Goal: Task Accomplishment & Management: Complete application form

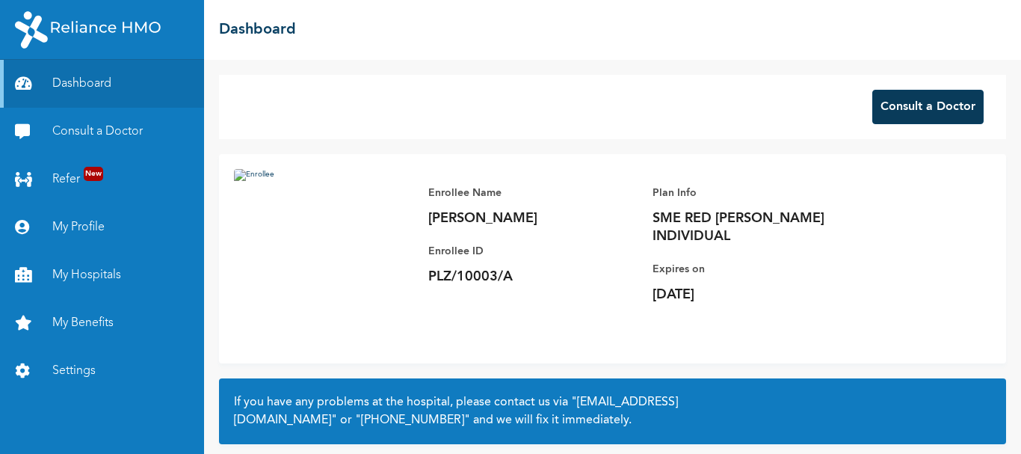
click at [914, 111] on button "Consult a Doctor" at bounding box center [927, 107] width 111 height 34
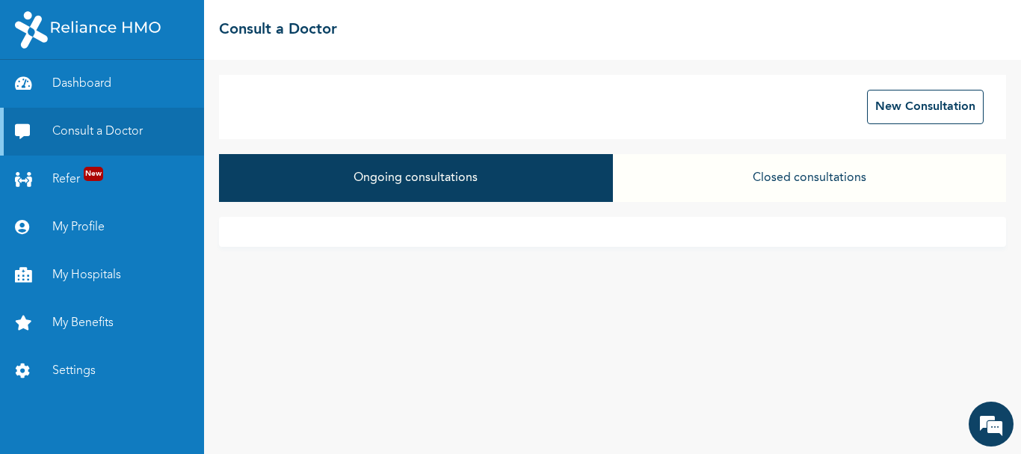
click at [467, 182] on button "Ongoing consultations" at bounding box center [415, 178] width 393 height 48
click at [807, 176] on button "Closed consultations" at bounding box center [809, 178] width 393 height 48
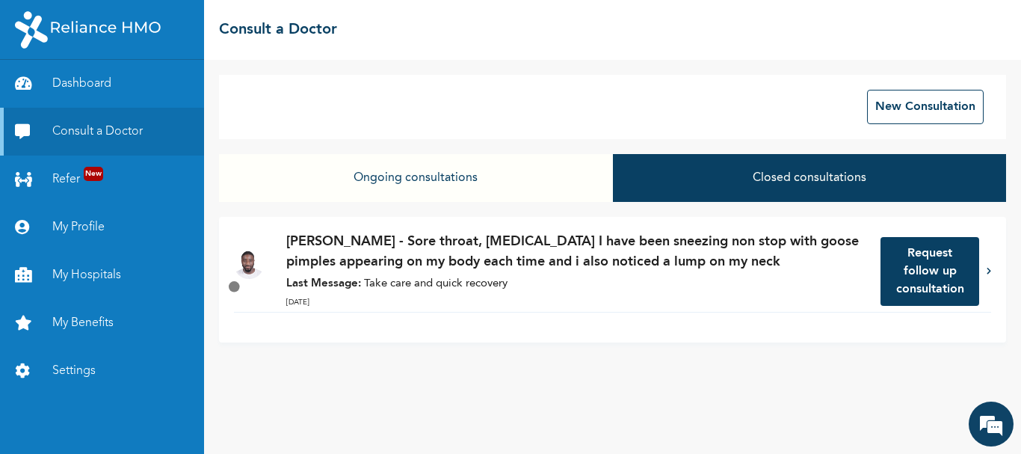
click at [378, 182] on button "Ongoing consultations" at bounding box center [415, 178] width 393 height 48
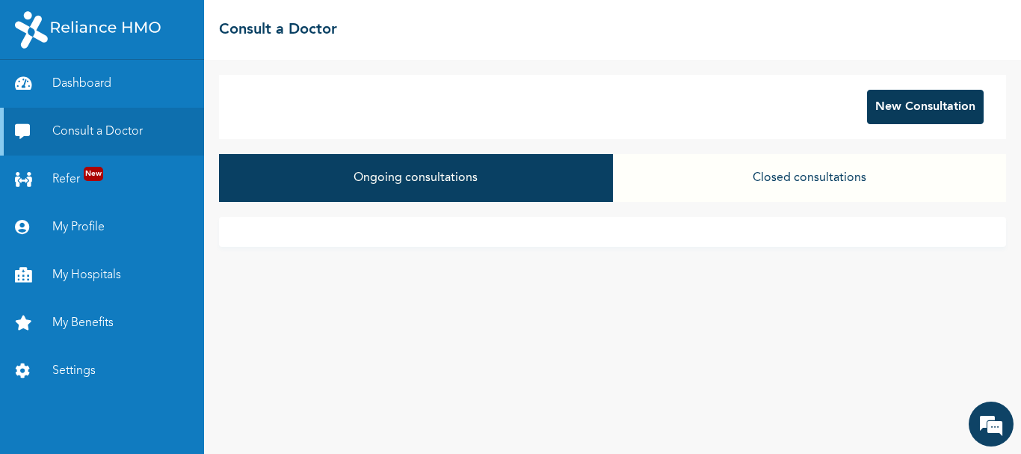
click at [932, 109] on button "New Consultation" at bounding box center [925, 107] width 117 height 34
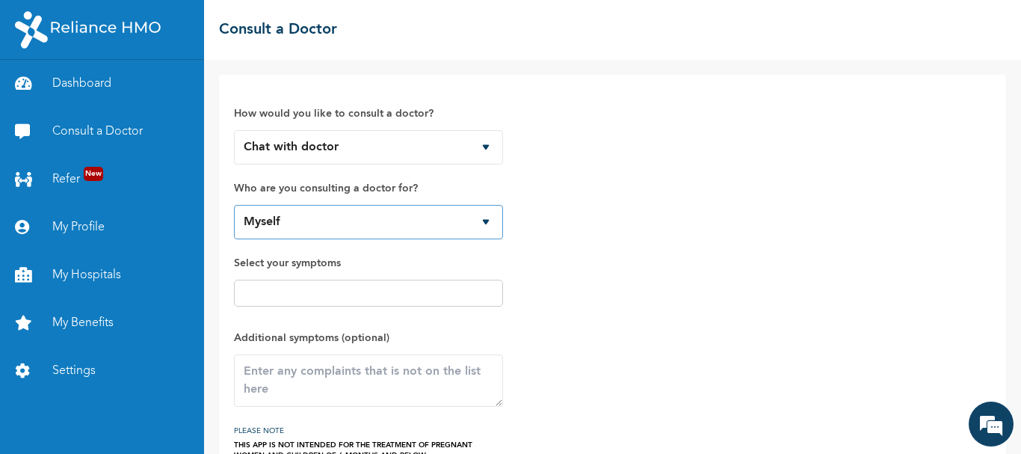
click at [400, 219] on select "Myself" at bounding box center [368, 222] width 269 height 34
click at [375, 293] on input "text" at bounding box center [368, 293] width 260 height 18
click at [296, 280] on div at bounding box center [368, 293] width 269 height 27
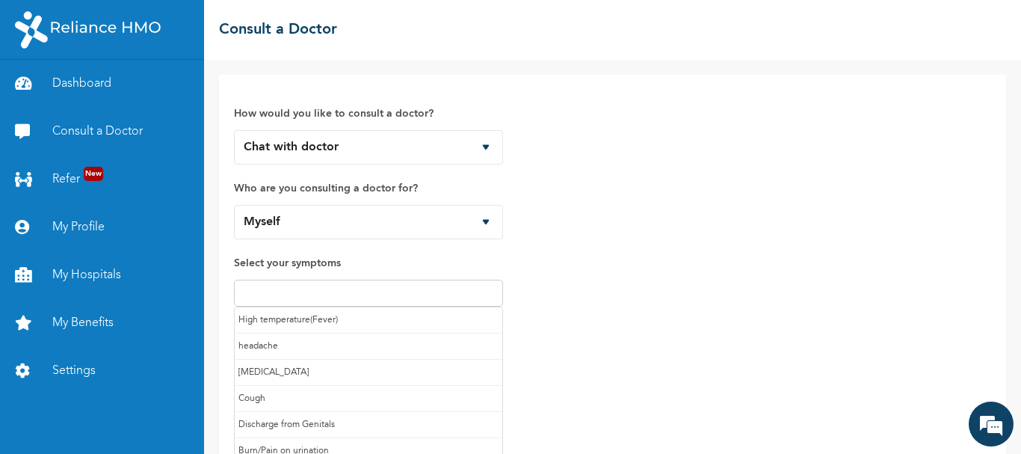
click at [286, 290] on input "text" at bounding box center [368, 293] width 260 height 18
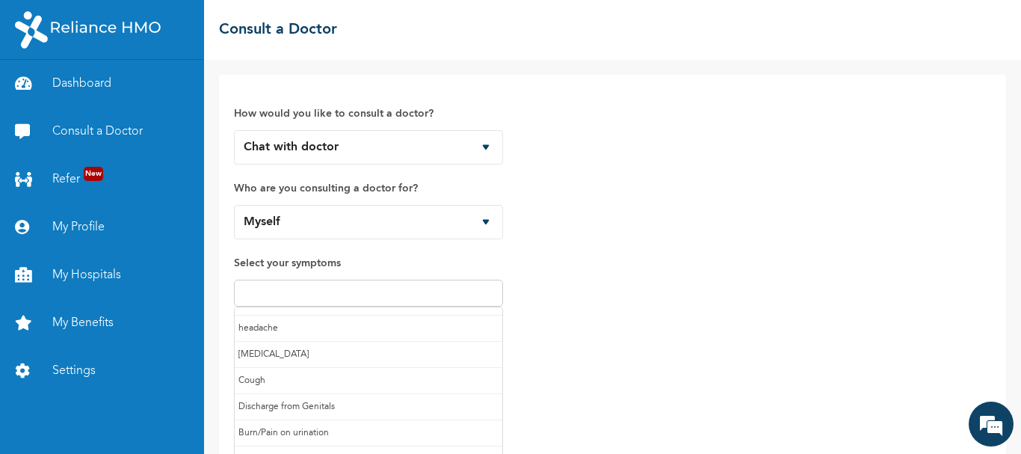
scroll to position [16, 0]
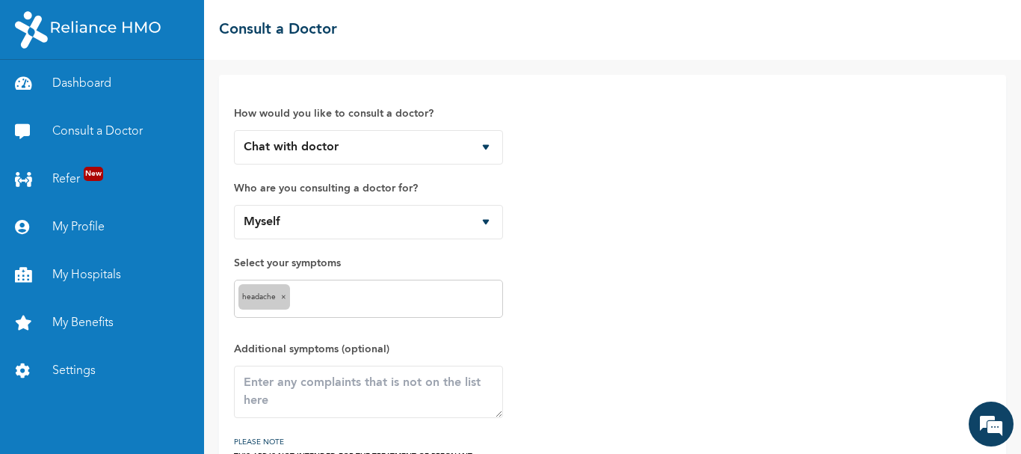
click at [321, 303] on input "text" at bounding box center [396, 299] width 205 height 18
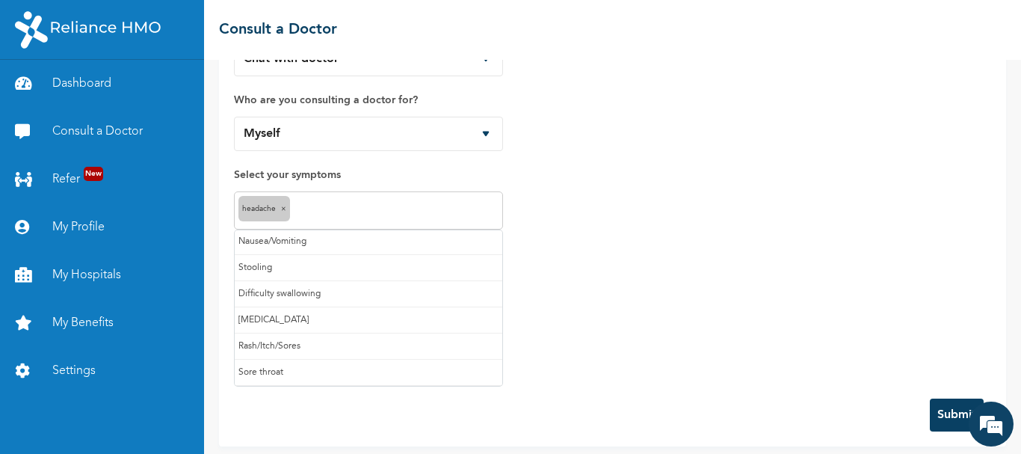
scroll to position [96, 0]
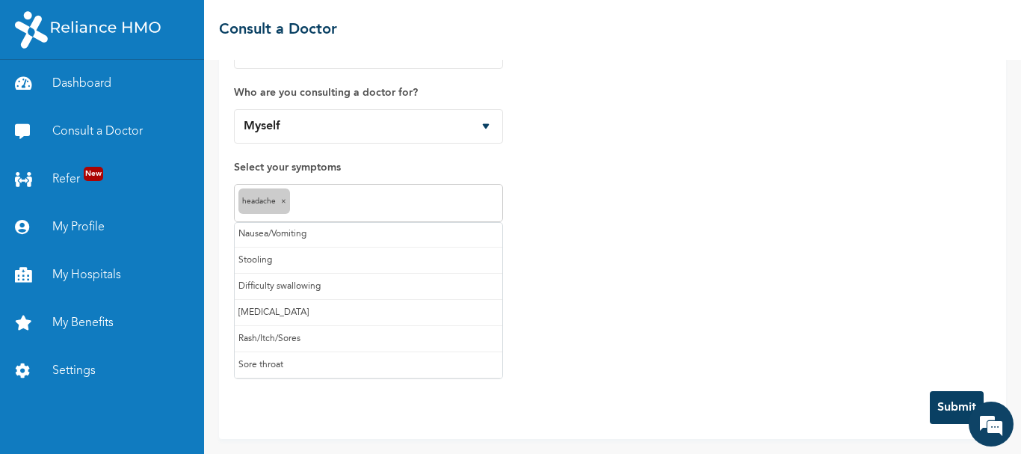
click at [354, 200] on input "text" at bounding box center [396, 203] width 205 height 18
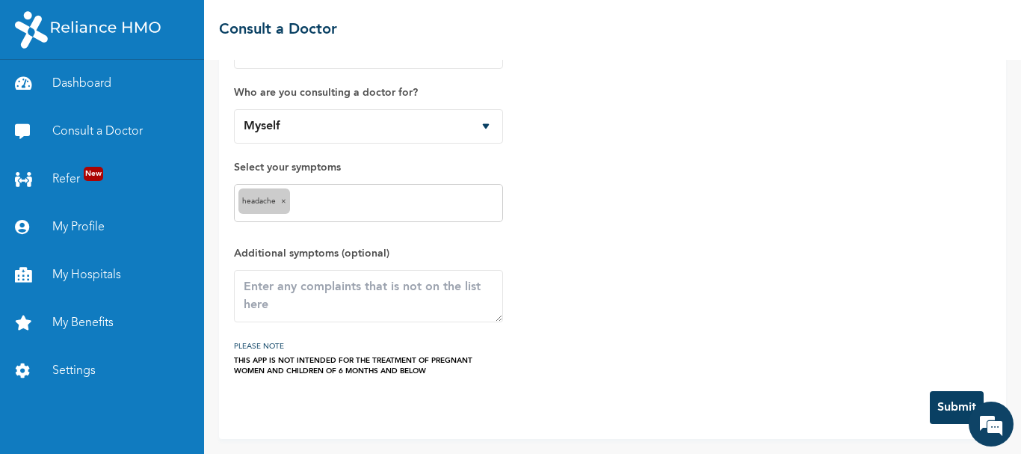
click at [543, 282] on div "How would you like to consult a doctor? Chat with doctor Phone Call Who are you…" at bounding box center [612, 185] width 757 height 382
click at [324, 300] on textarea at bounding box center [368, 296] width 269 height 52
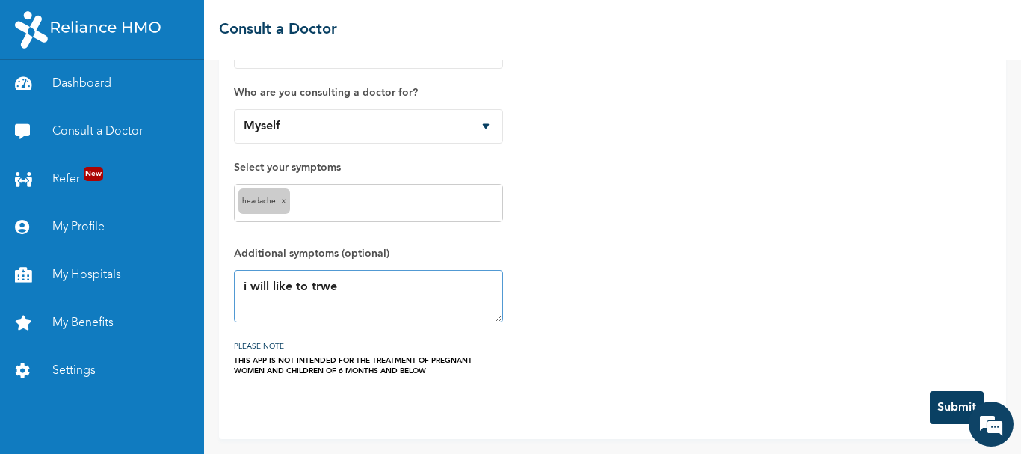
click at [369, 272] on textarea "i will like to trwe" at bounding box center [368, 296] width 269 height 52
click at [270, 307] on textarea "i will like to treat myself of [MEDICAL_DATA], i just recety compl" at bounding box center [368, 296] width 269 height 52
drag, startPoint x: 329, startPoint y: 309, endPoint x: 173, endPoint y: 262, distance: 162.3
click at [173, 262] on div "Dashboard Consult a Doctor Refer New My Profile My Hospitals My Benefits Settin…" at bounding box center [510, 227] width 1021 height 454
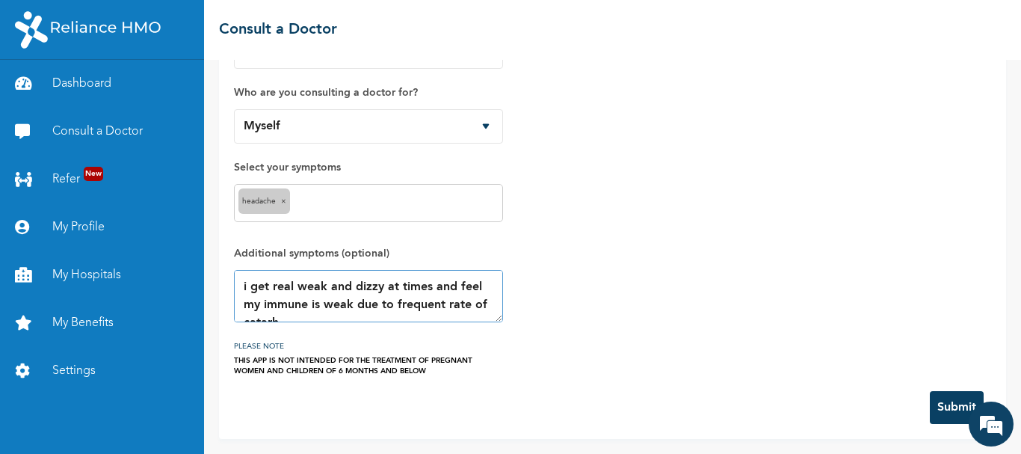
type textarea "i get real weak and dizzy at times and feel my immune is weak due to frequent r…"
click at [940, 405] on button "Submit" at bounding box center [957, 407] width 54 height 33
